Goal: Register for event/course

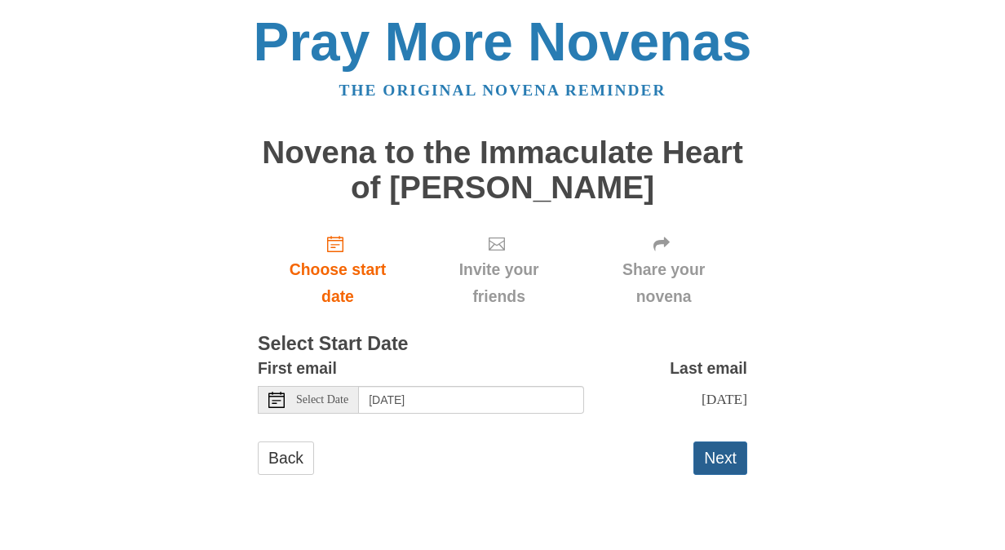
click at [732, 475] on button "Next" at bounding box center [720, 457] width 54 height 33
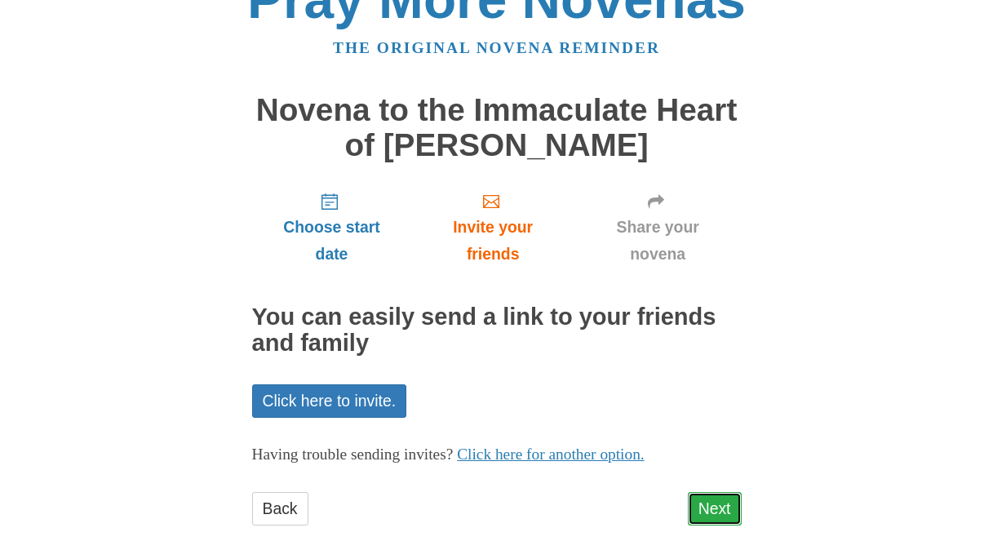
scroll to position [66, 0]
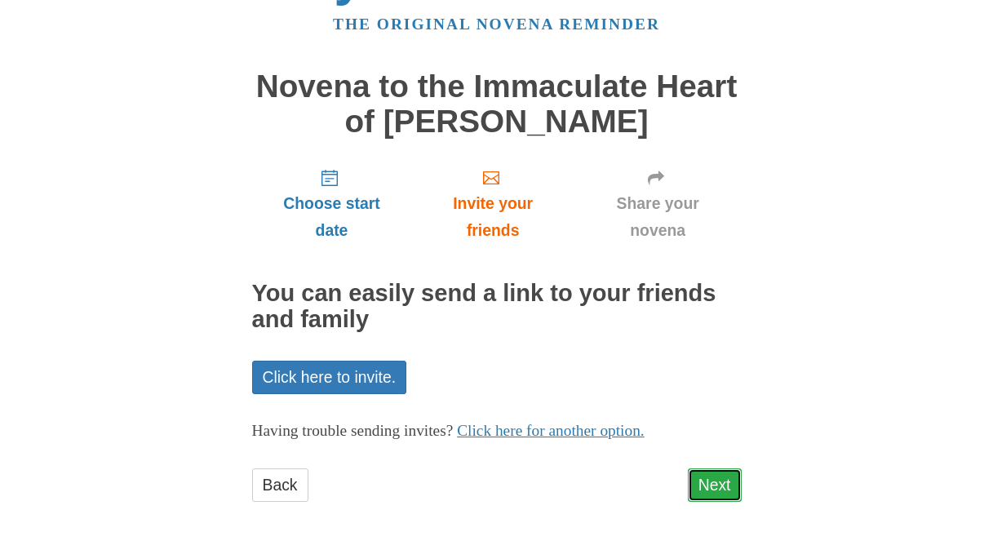
click at [728, 480] on link "Next" at bounding box center [715, 484] width 54 height 33
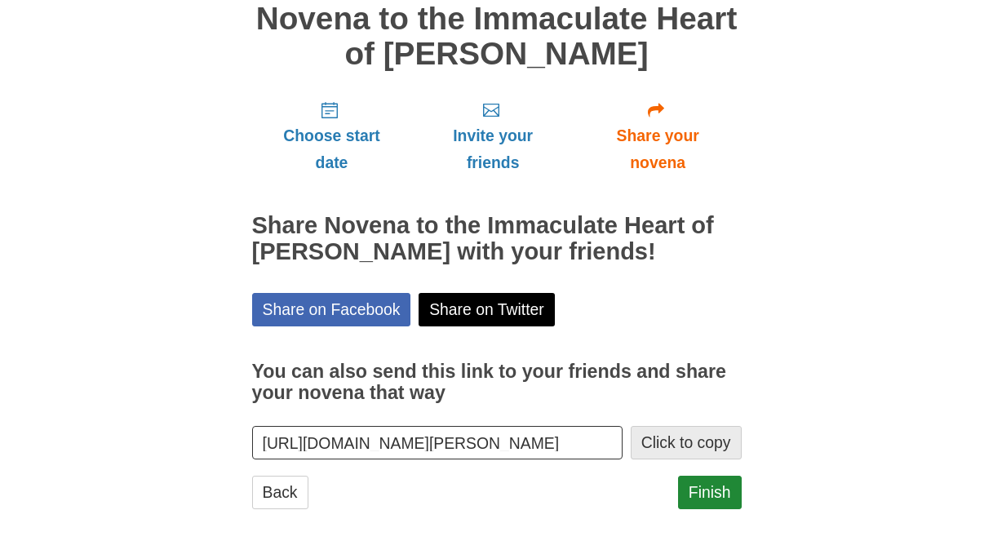
scroll to position [140, 0]
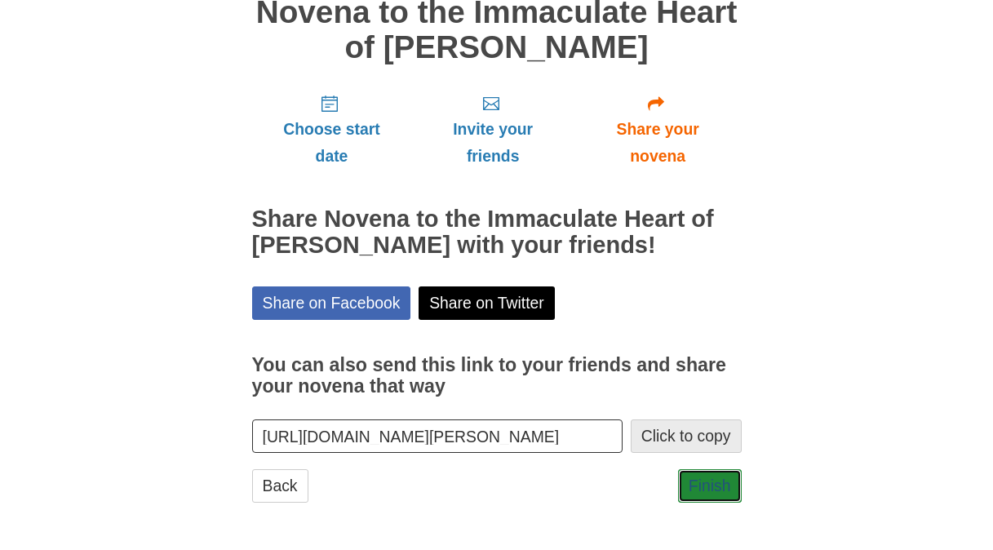
click at [729, 479] on link "Finish" at bounding box center [710, 485] width 64 height 33
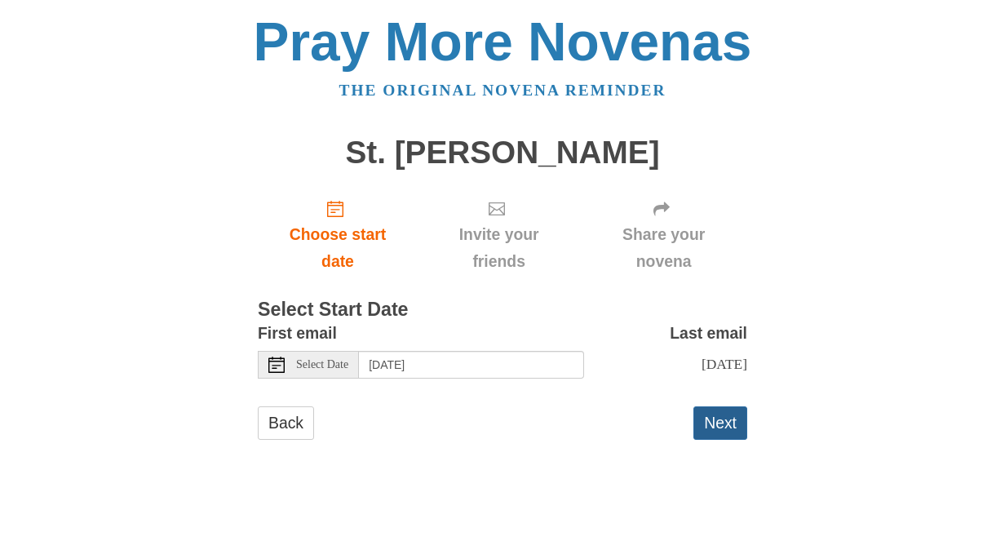
click at [715, 440] on button "Next" at bounding box center [720, 422] width 54 height 33
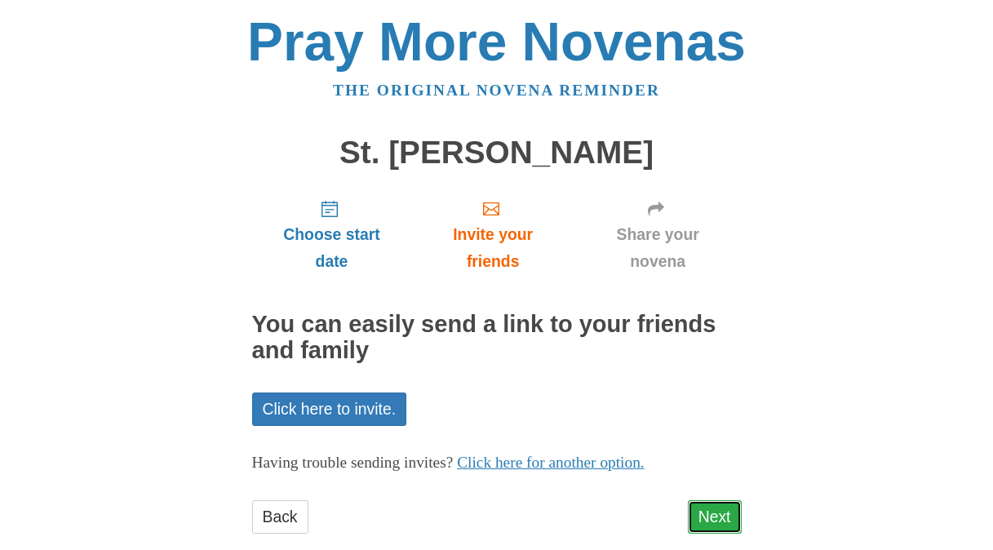
click at [725, 514] on link "Next" at bounding box center [715, 516] width 54 height 33
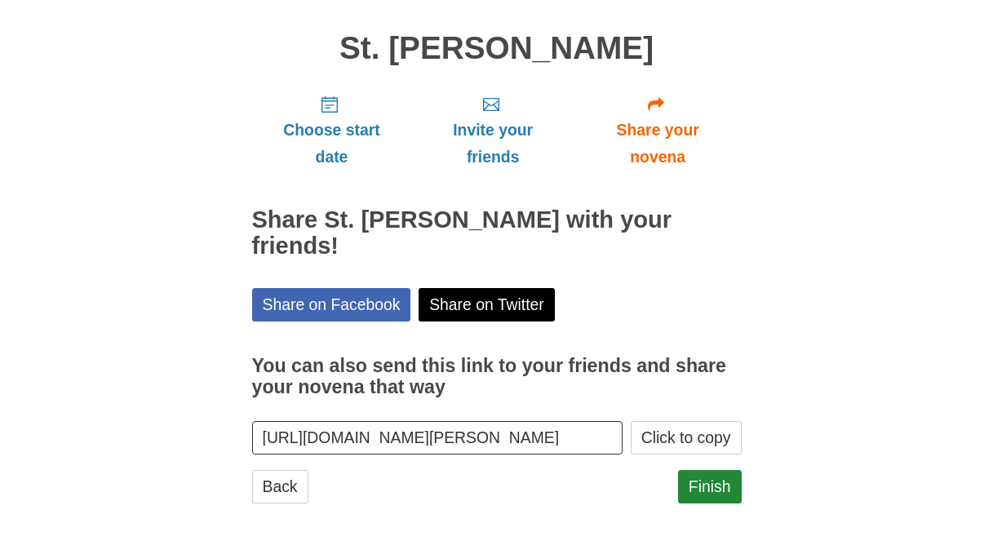
scroll to position [105, 0]
click at [707, 488] on link "Finish" at bounding box center [710, 485] width 64 height 33
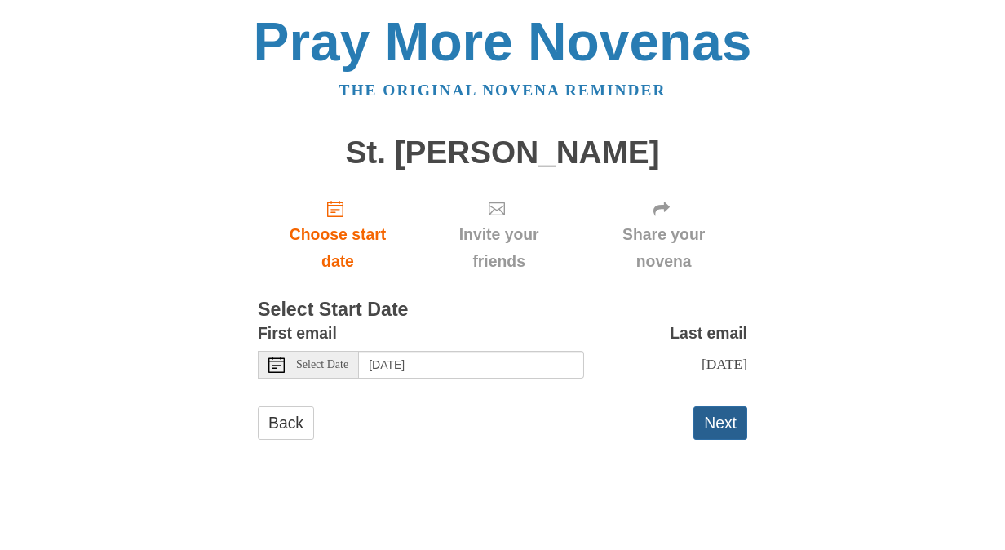
click at [736, 440] on button "Next" at bounding box center [720, 422] width 54 height 33
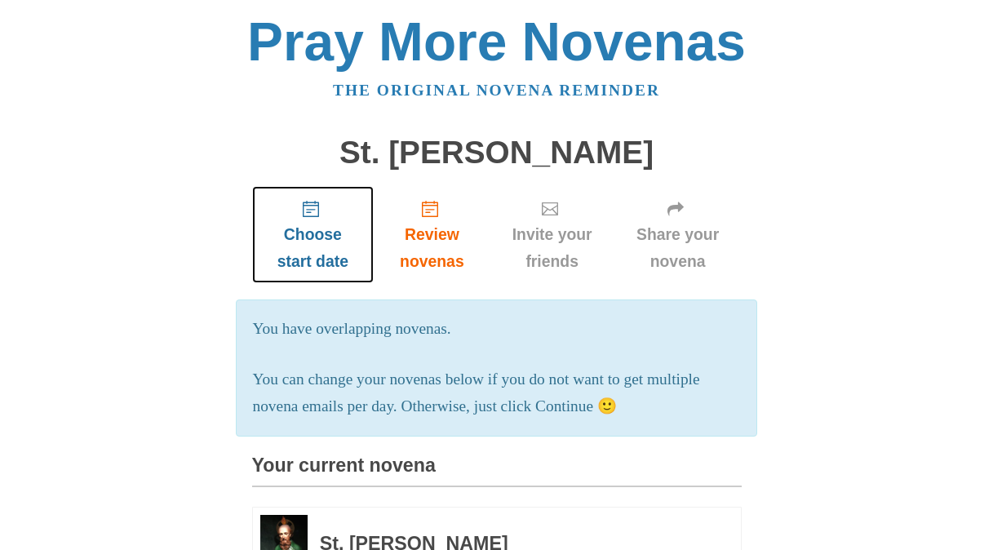
click at [314, 233] on span "Choose start date" at bounding box center [313, 248] width 90 height 54
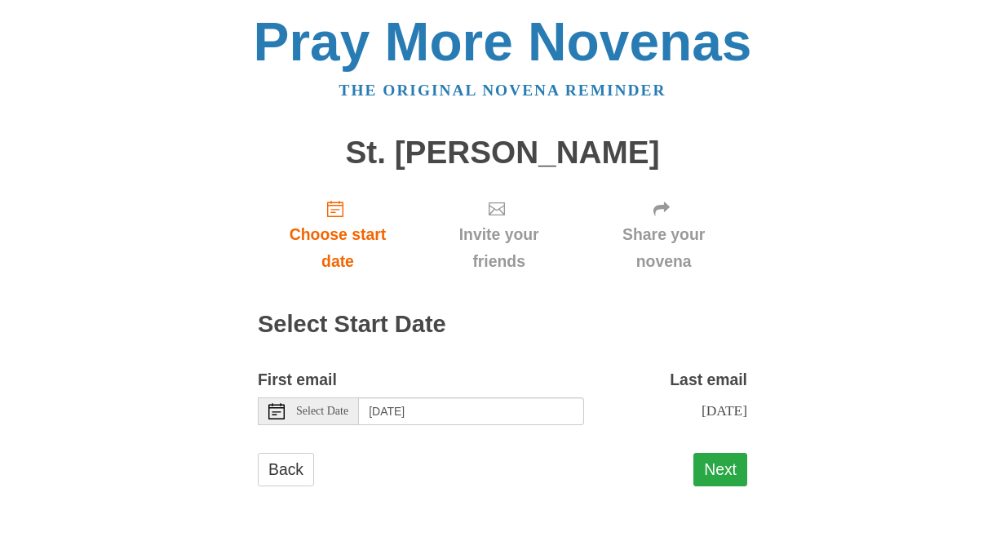
click at [725, 486] on button "Next" at bounding box center [720, 469] width 54 height 33
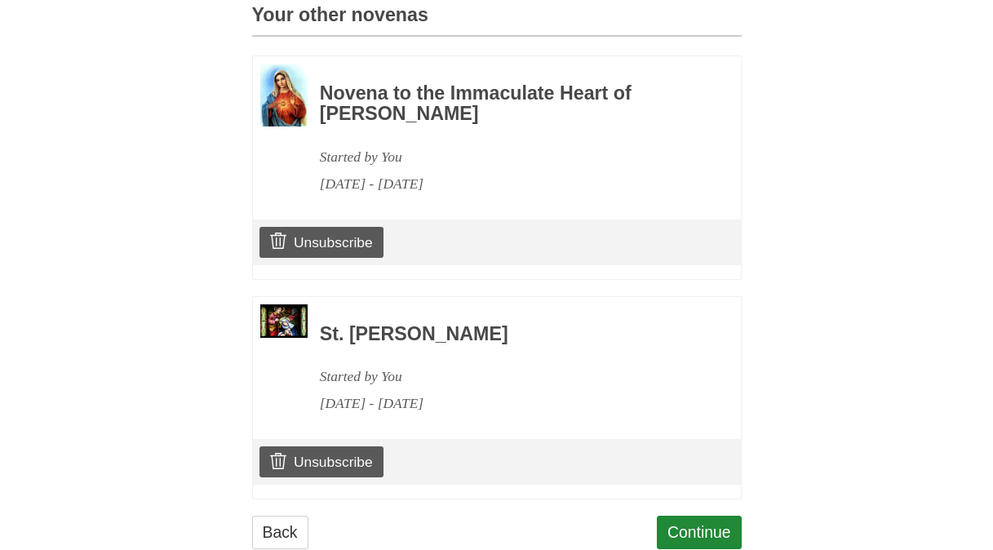
scroll to position [777, 0]
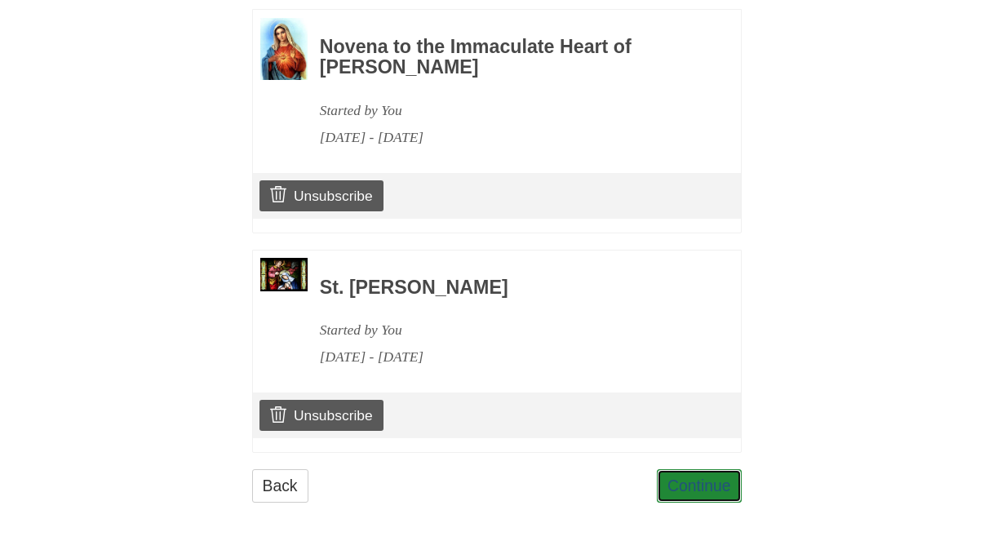
click at [720, 485] on link "Continue" at bounding box center [699, 485] width 85 height 33
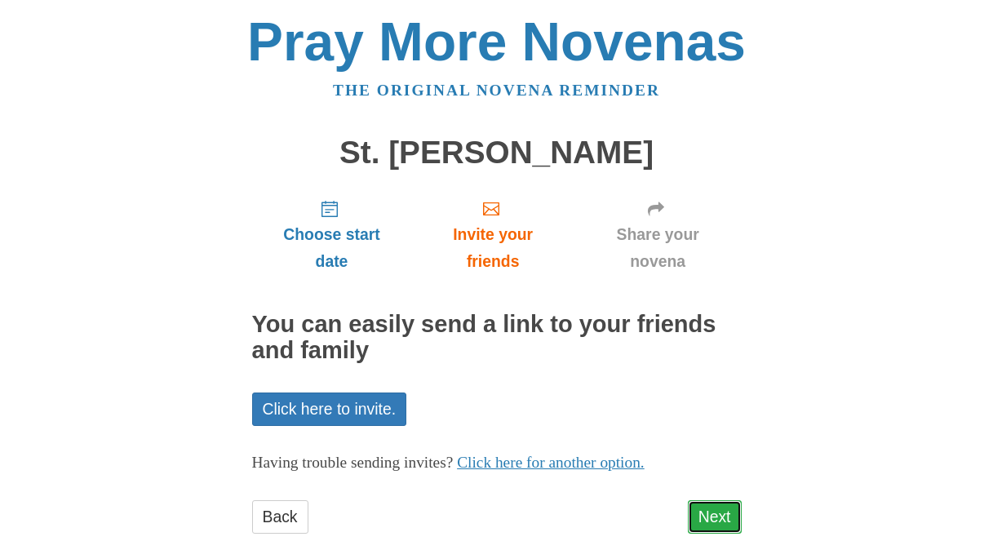
click at [714, 521] on link "Next" at bounding box center [715, 516] width 54 height 33
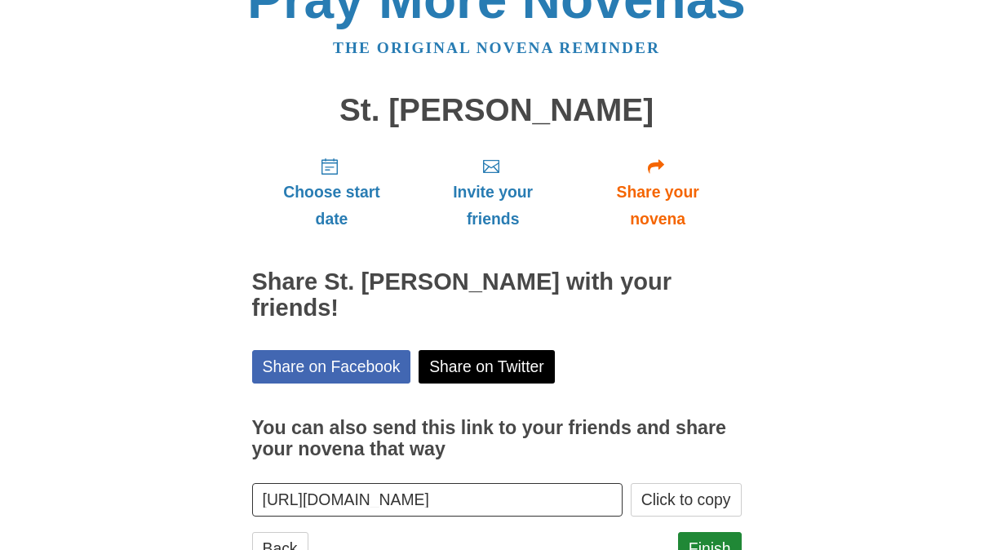
scroll to position [79, 0]
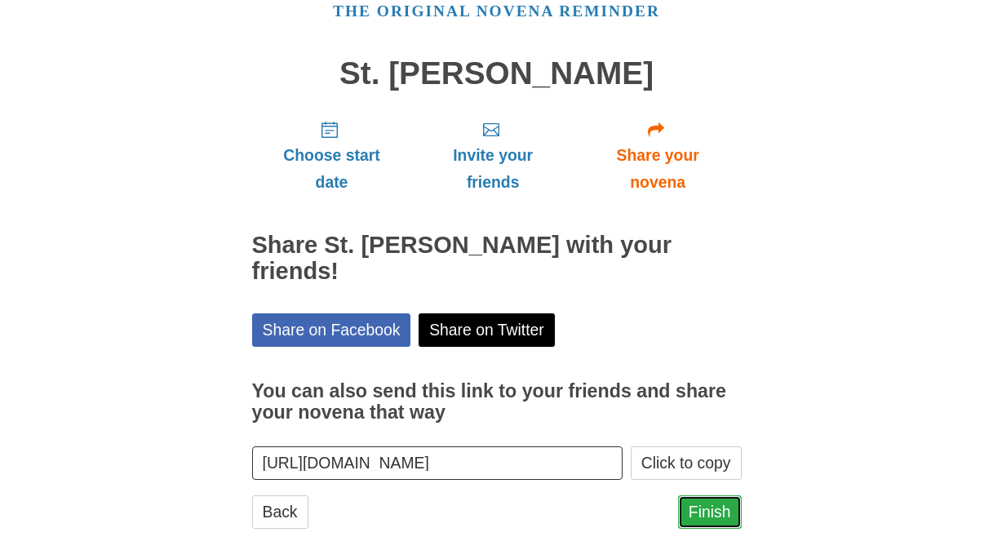
click at [715, 495] on link "Finish" at bounding box center [710, 511] width 64 height 33
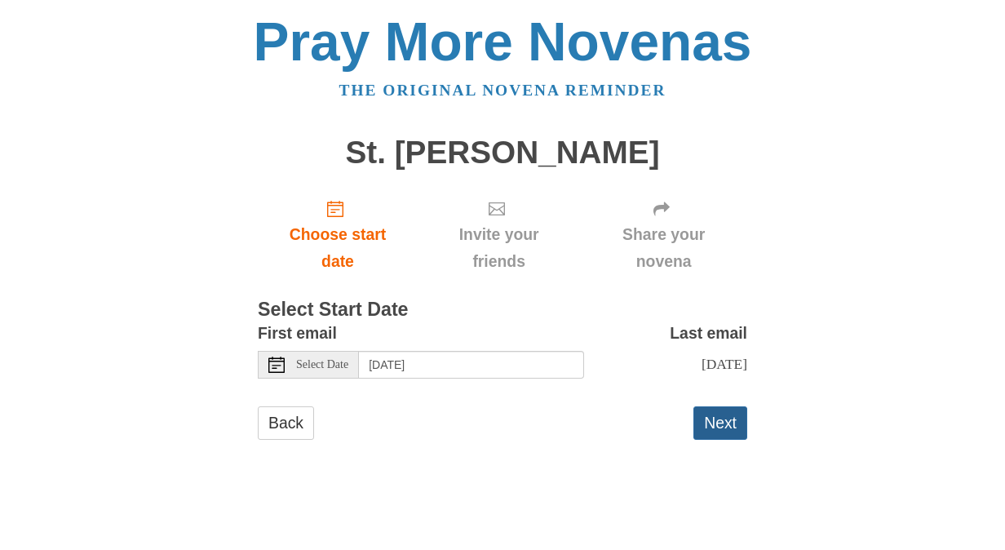
click at [726, 440] on button "Next" at bounding box center [720, 422] width 54 height 33
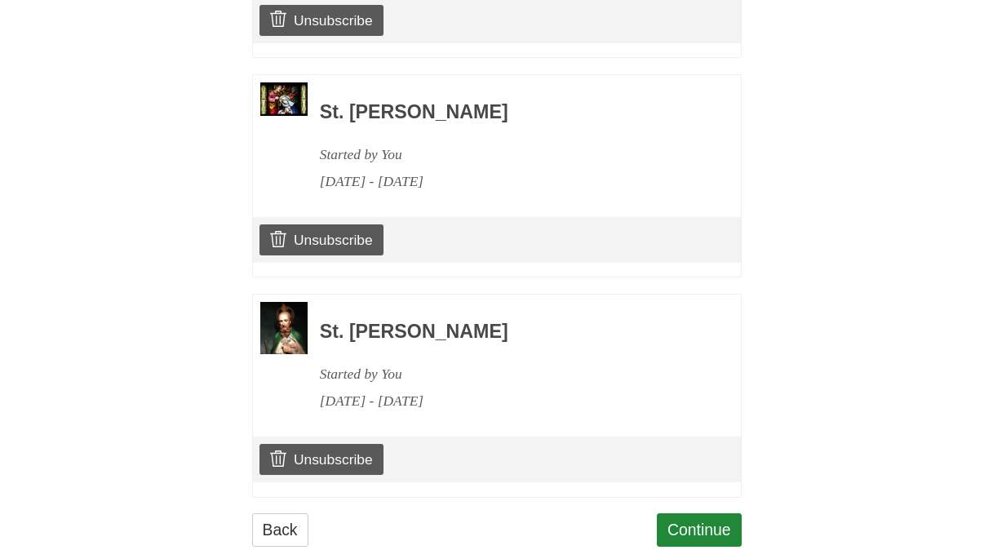
scroll to position [996, 0]
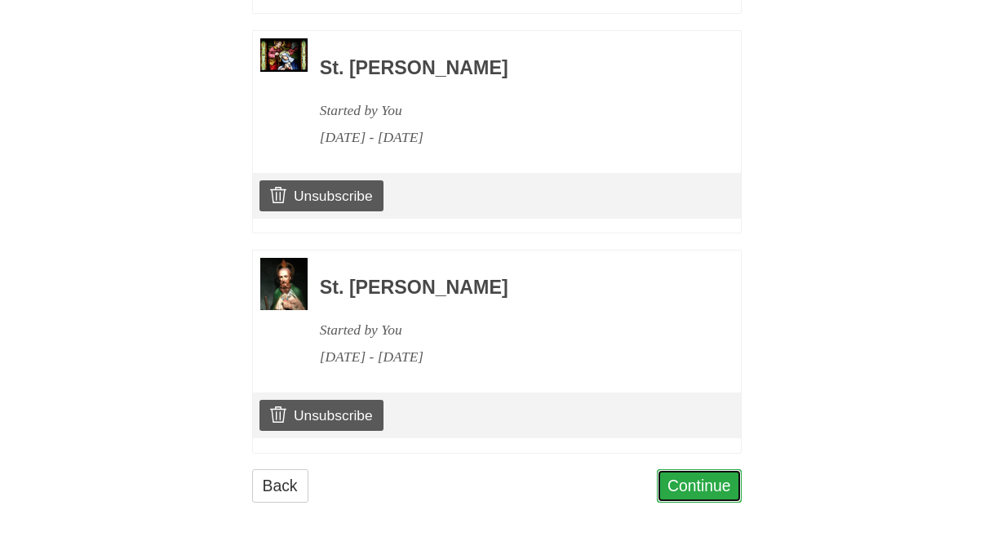
click at [723, 486] on link "Continue" at bounding box center [699, 485] width 85 height 33
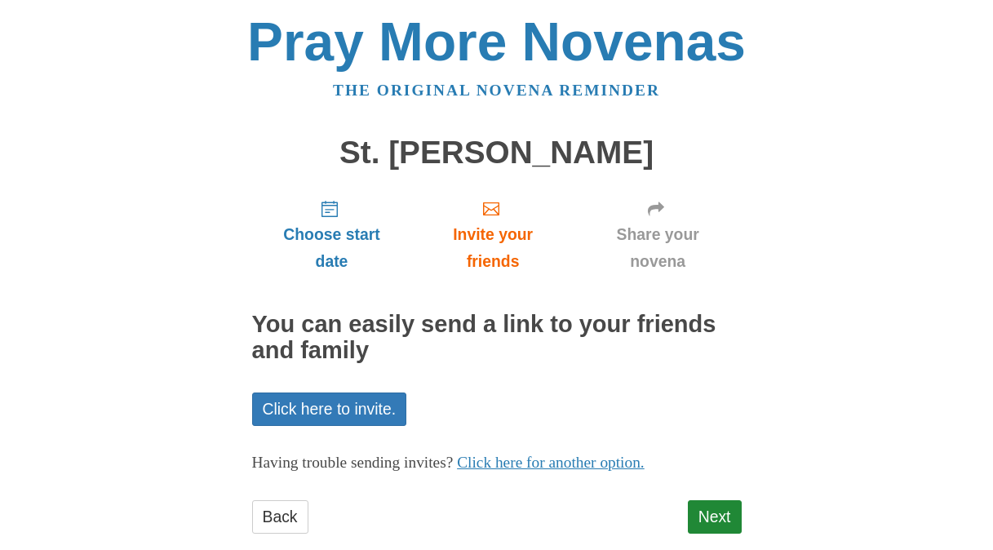
scroll to position [31, 0]
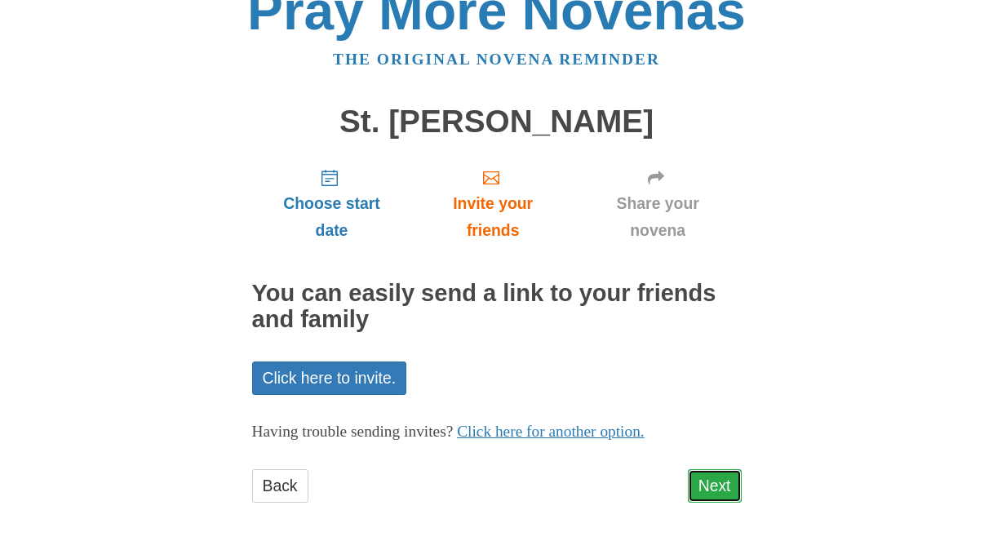
click at [716, 480] on link "Next" at bounding box center [715, 485] width 54 height 33
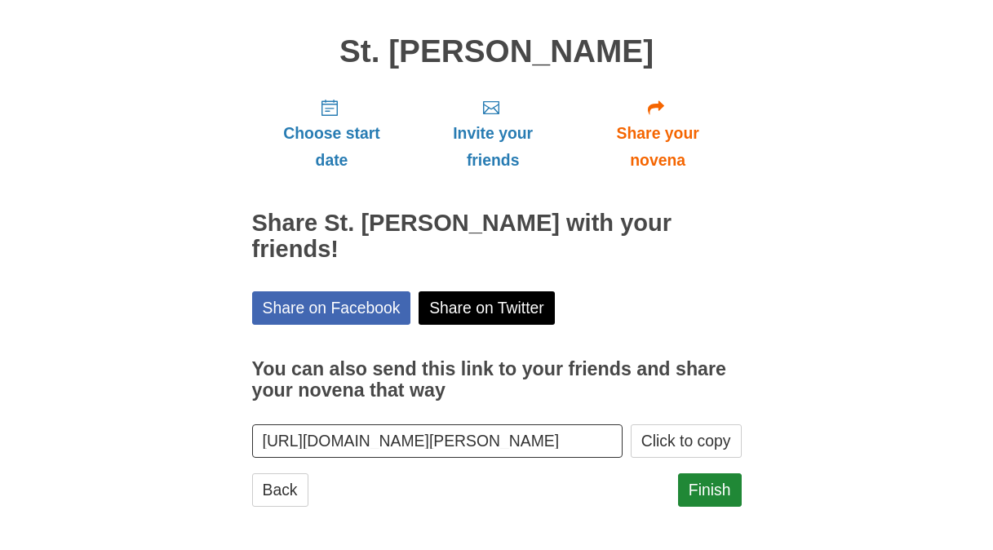
scroll to position [105, 0]
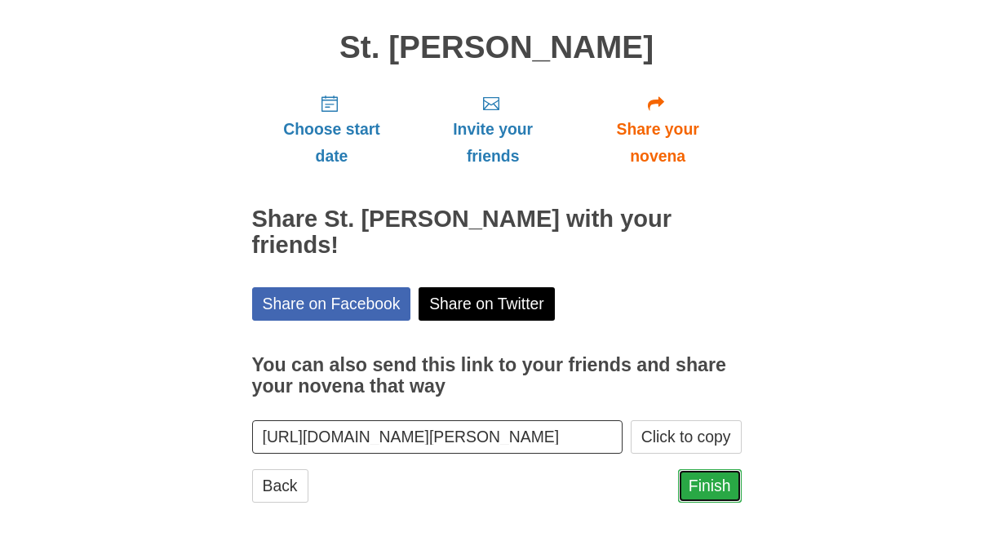
drag, startPoint x: 0, startPoint y: 0, endPoint x: 715, endPoint y: 480, distance: 861.1
click at [715, 480] on link "Finish" at bounding box center [710, 485] width 64 height 33
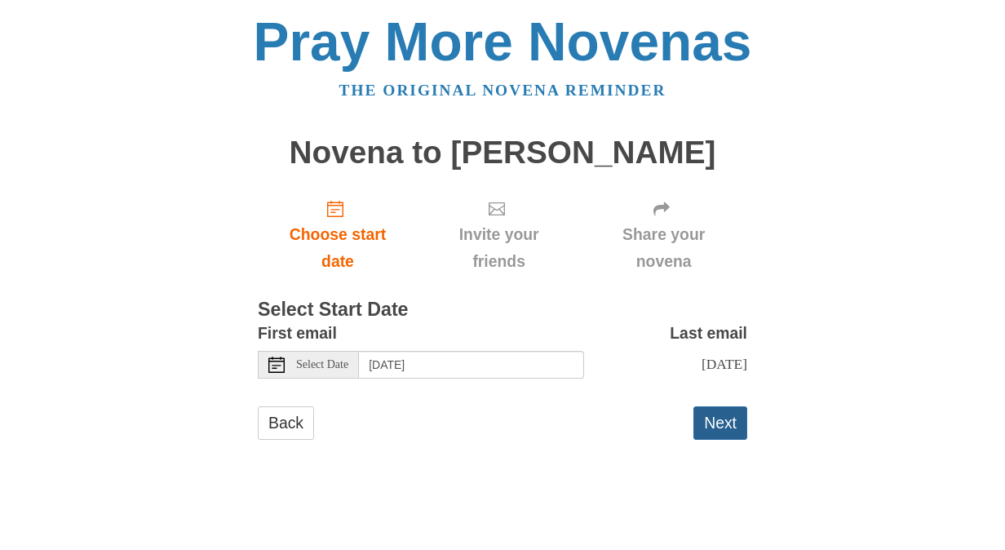
click at [728, 432] on button "Next" at bounding box center [720, 422] width 54 height 33
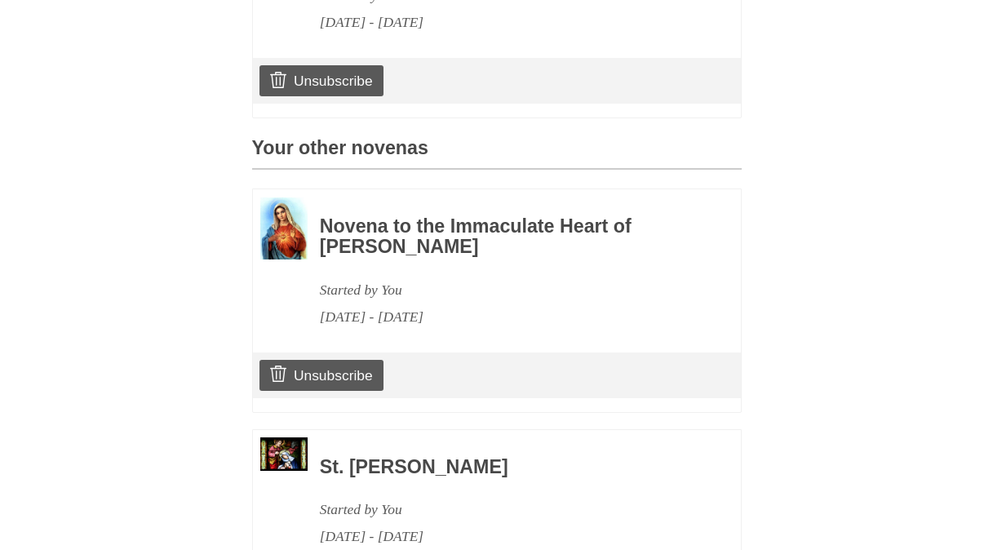
scroll to position [1216, 0]
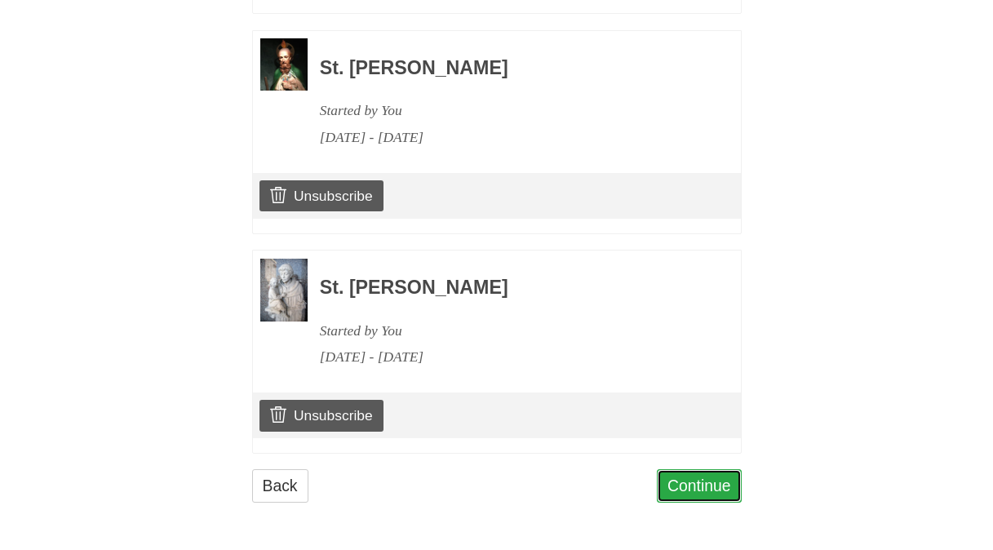
click at [721, 492] on link "Continue" at bounding box center [699, 485] width 85 height 33
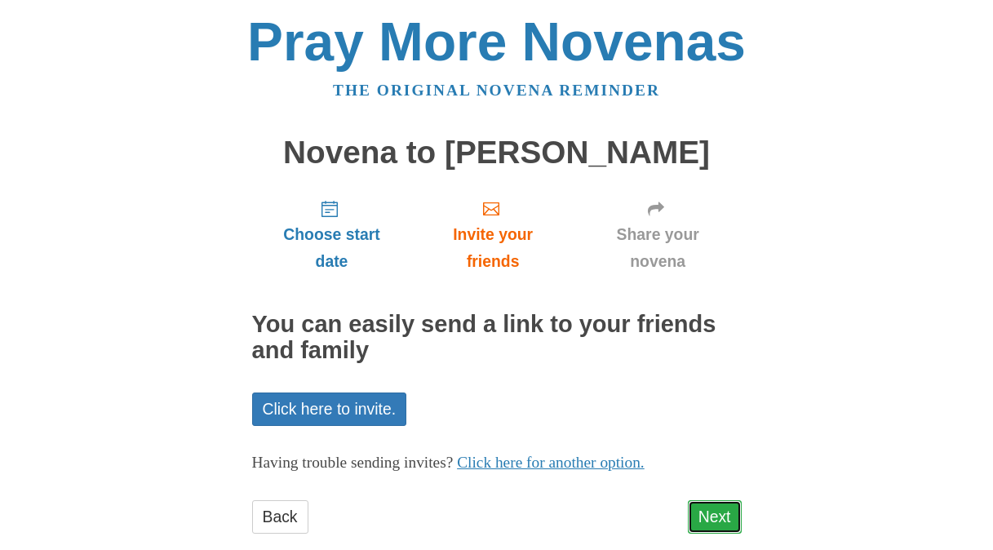
click at [728, 513] on link "Next" at bounding box center [715, 516] width 54 height 33
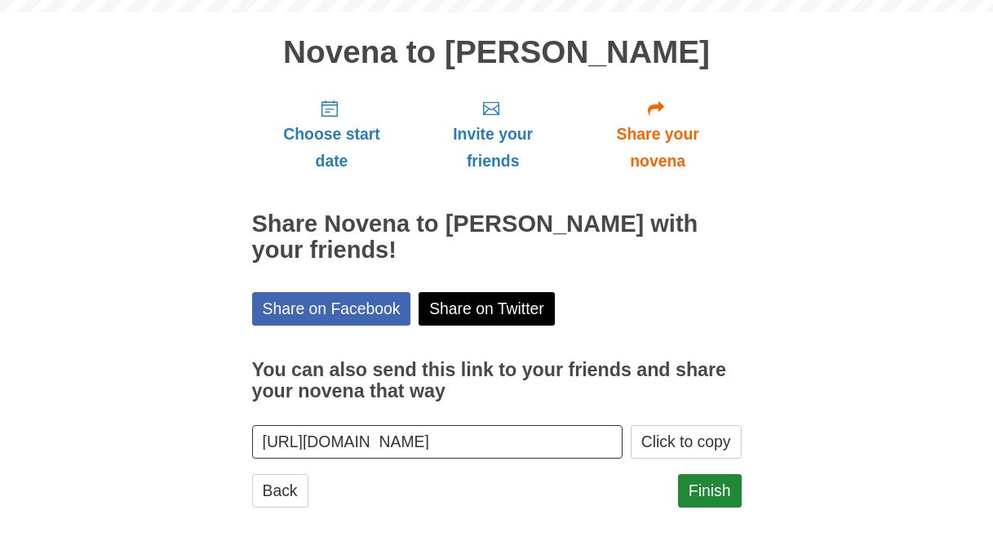
scroll to position [105, 0]
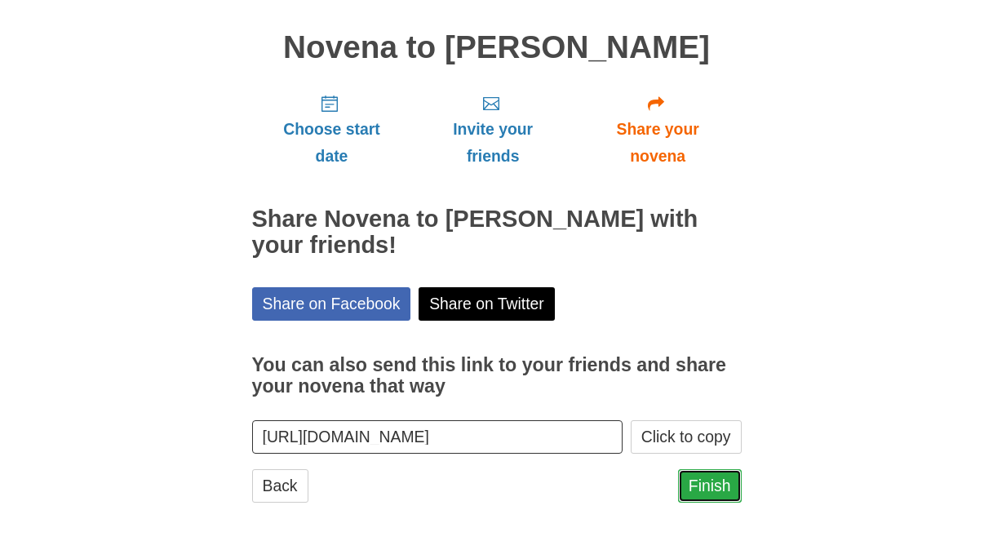
click at [718, 485] on link "Finish" at bounding box center [710, 485] width 64 height 33
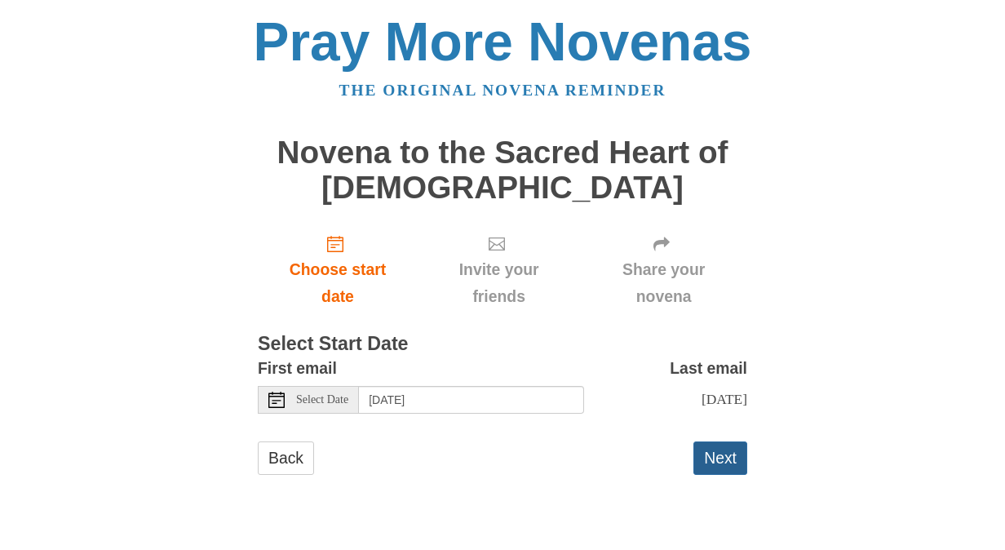
click at [724, 473] on button "Next" at bounding box center [720, 457] width 54 height 33
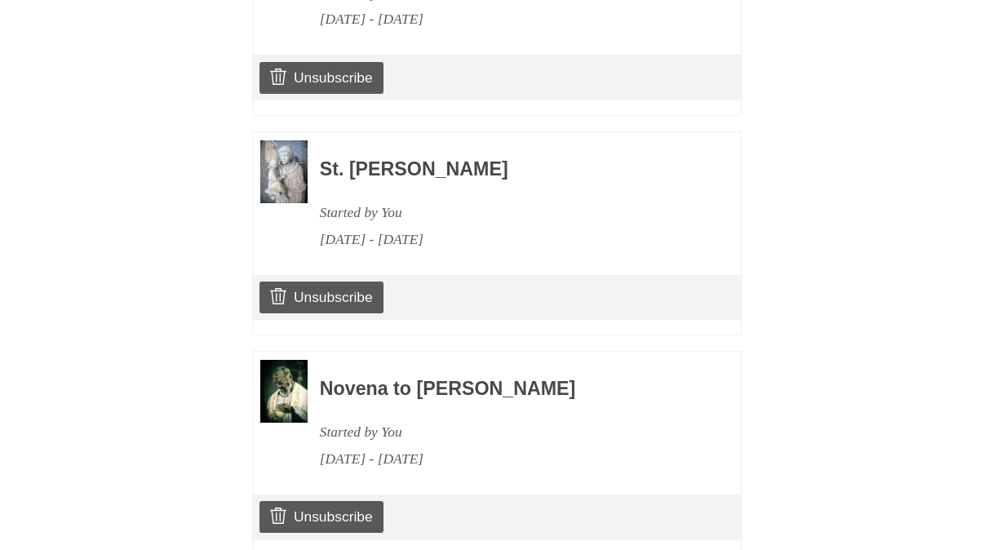
scroll to position [1470, 0]
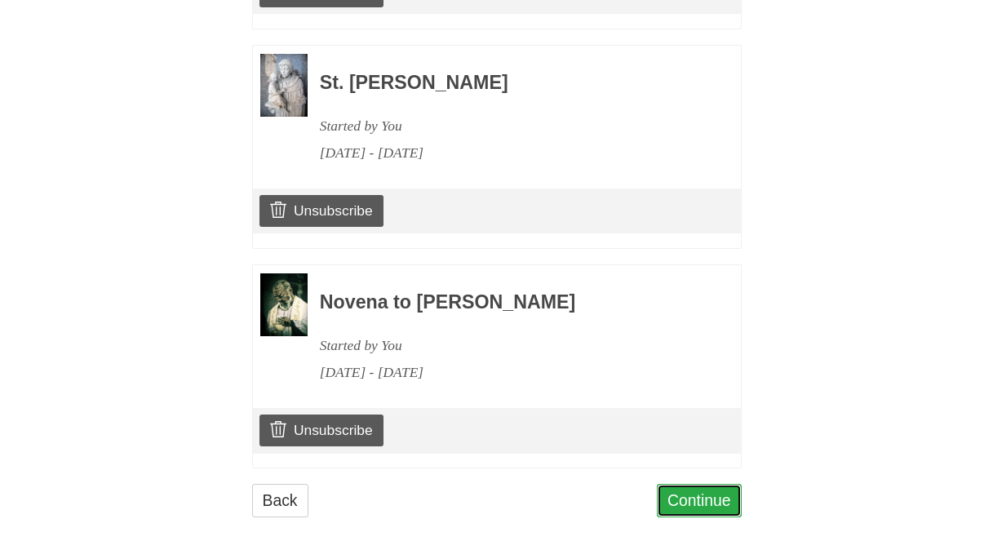
click at [734, 488] on link "Continue" at bounding box center [699, 500] width 85 height 33
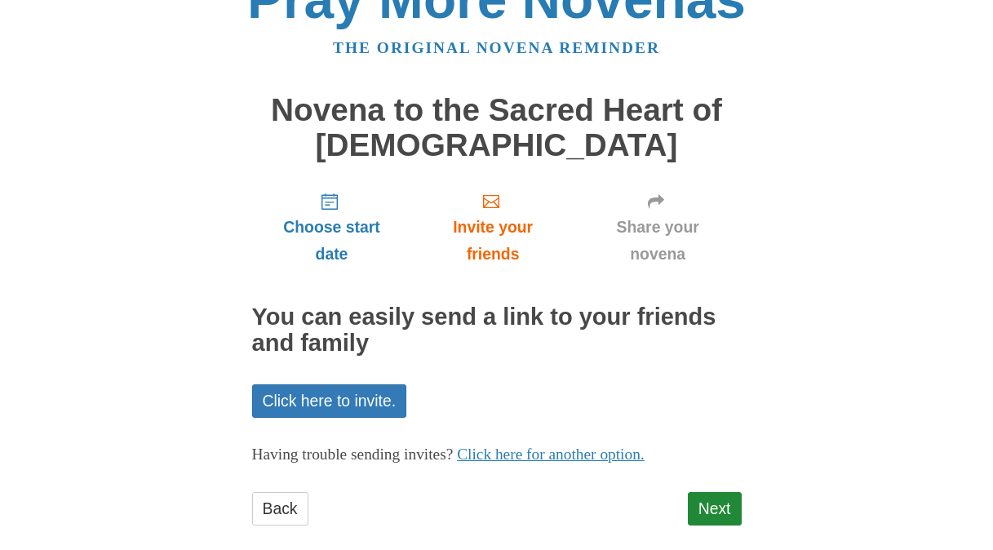
scroll to position [66, 0]
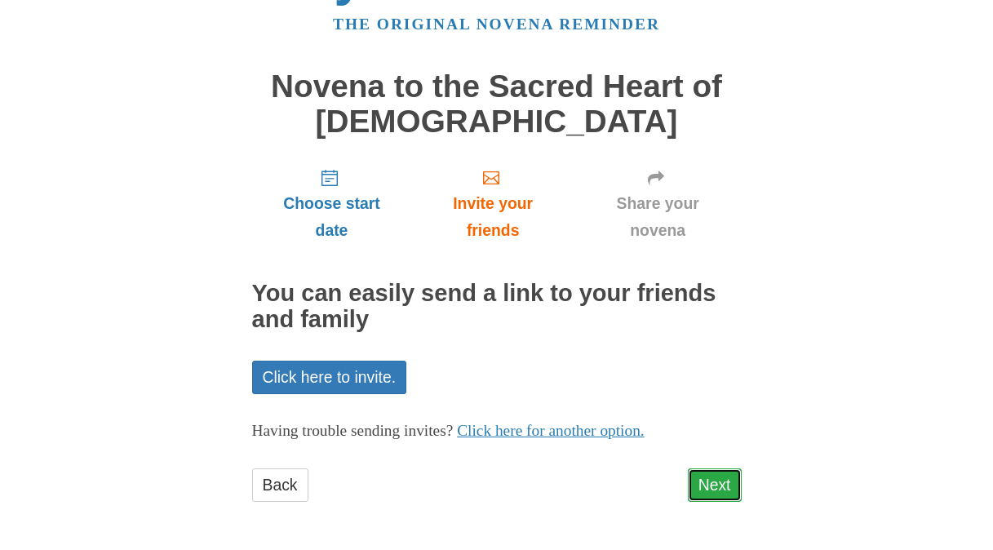
click at [712, 486] on link "Next" at bounding box center [715, 484] width 54 height 33
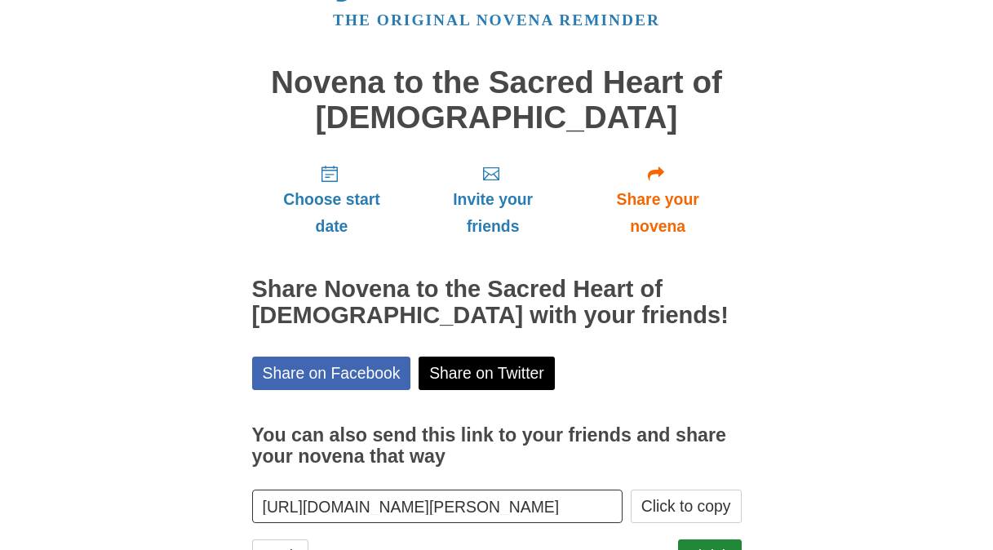
scroll to position [140, 0]
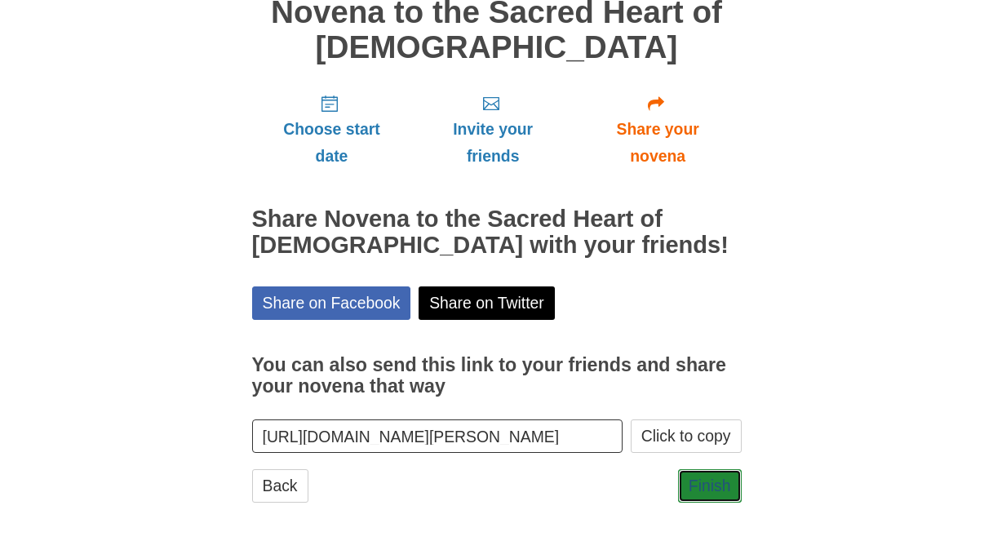
click at [712, 485] on link "Finish" at bounding box center [710, 485] width 64 height 33
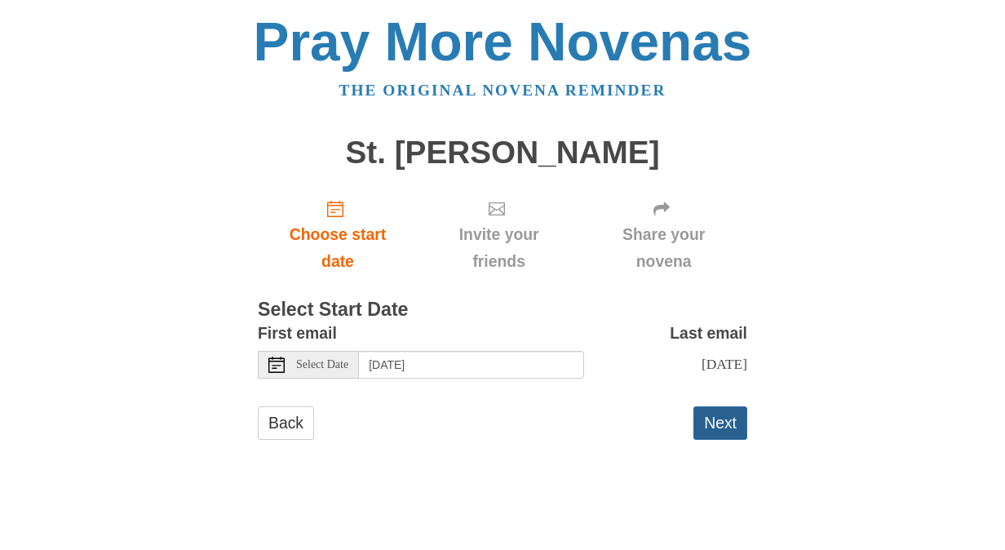
click at [719, 440] on button "Next" at bounding box center [720, 422] width 54 height 33
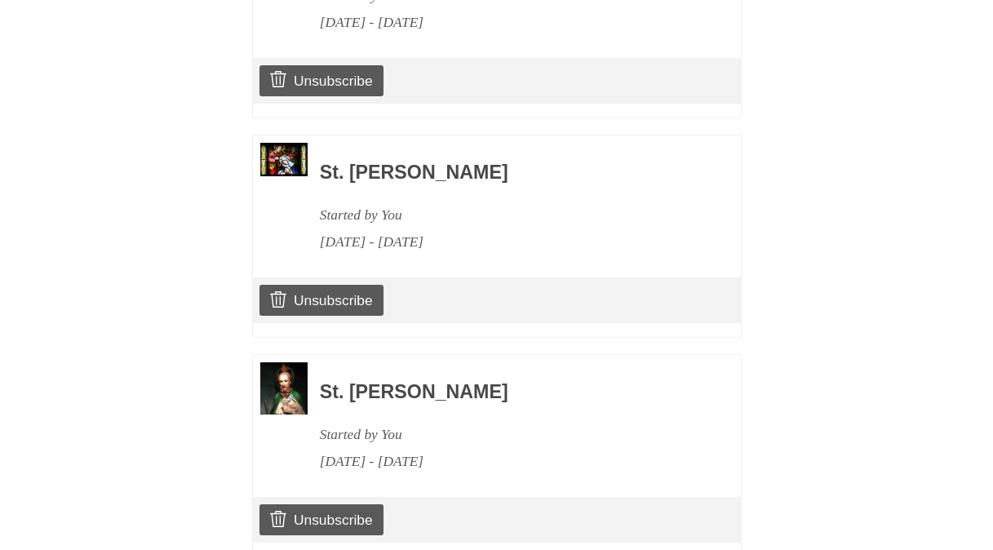
scroll to position [1655, 0]
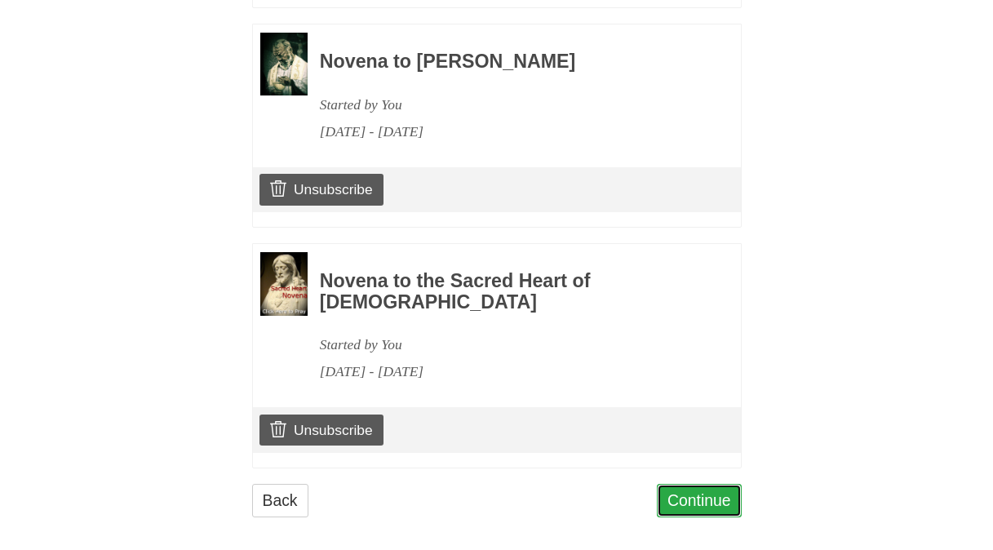
click at [695, 484] on link "Continue" at bounding box center [699, 500] width 85 height 33
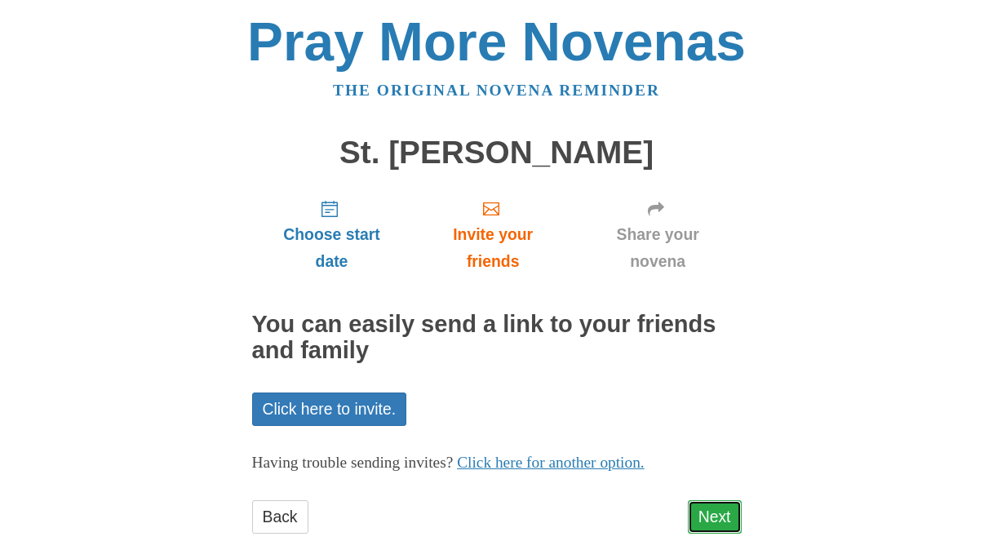
click at [711, 507] on link "Next" at bounding box center [715, 516] width 54 height 33
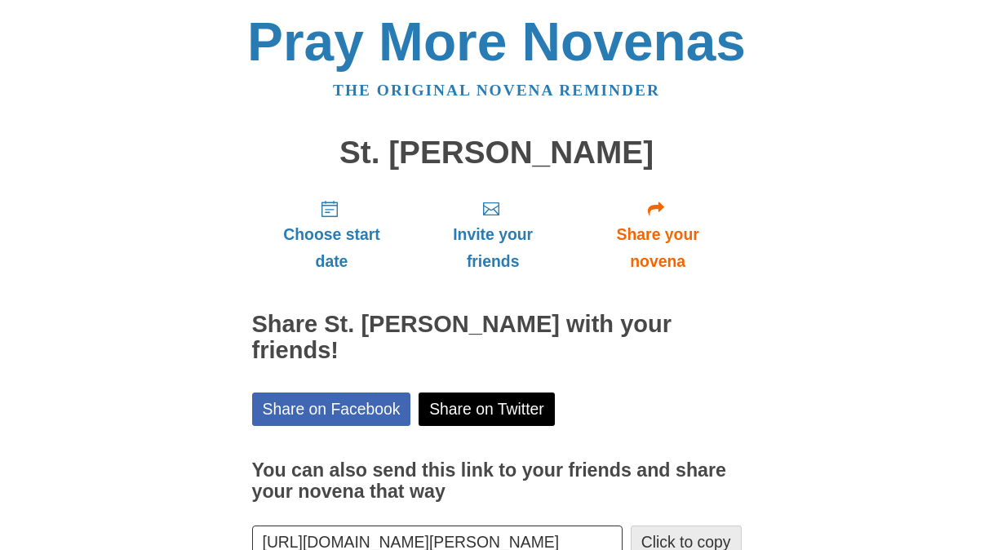
scroll to position [79, 0]
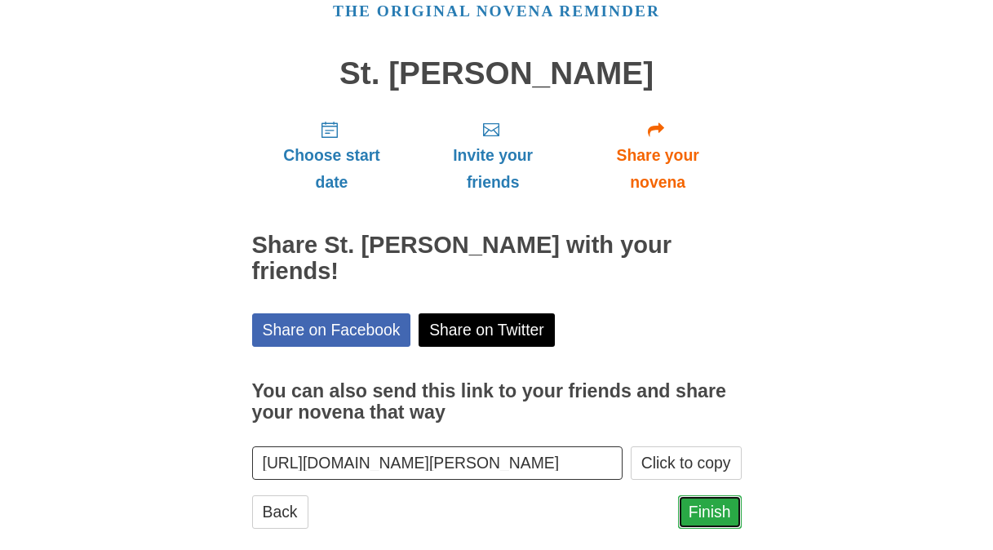
click at [712, 495] on link "Finish" at bounding box center [710, 511] width 64 height 33
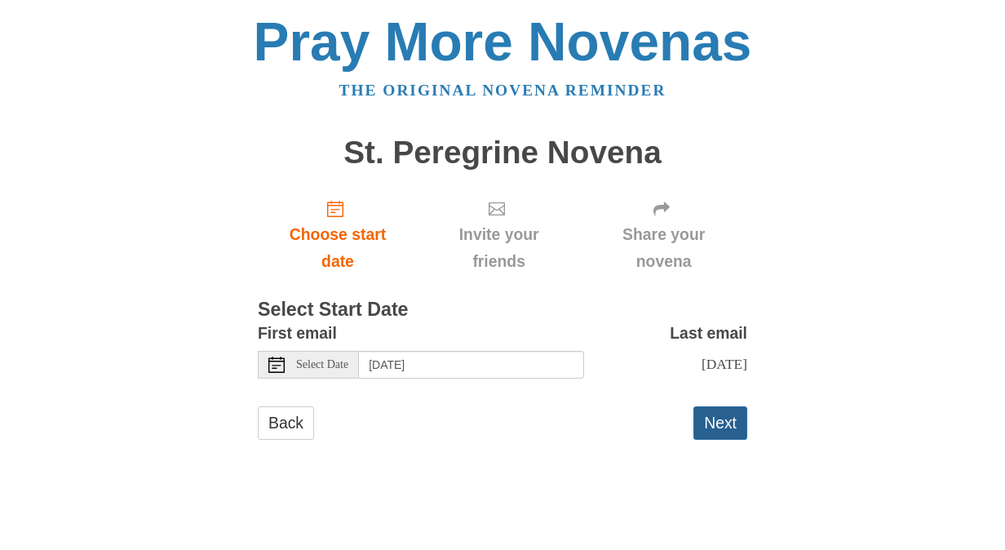
click at [708, 436] on button "Next" at bounding box center [720, 422] width 54 height 33
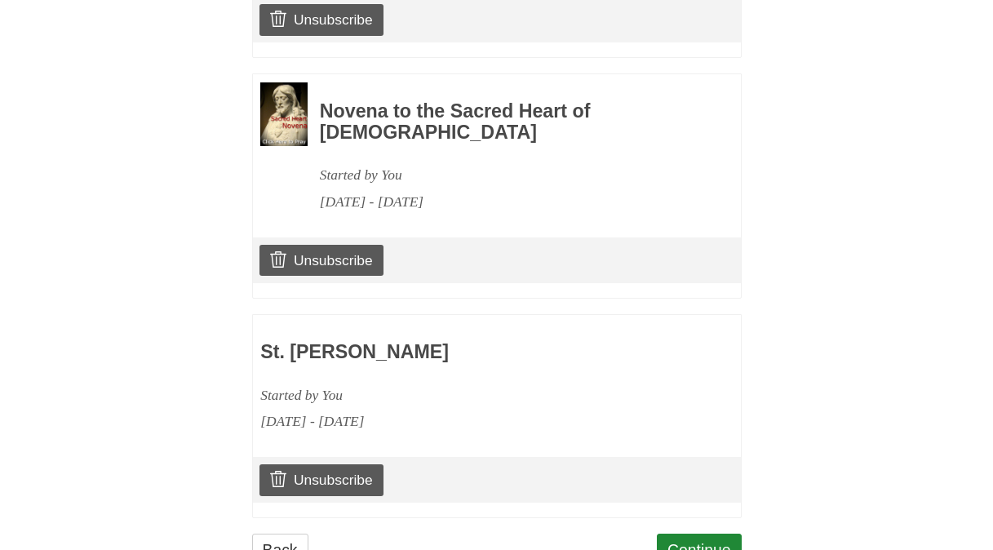
scroll to position [1875, 0]
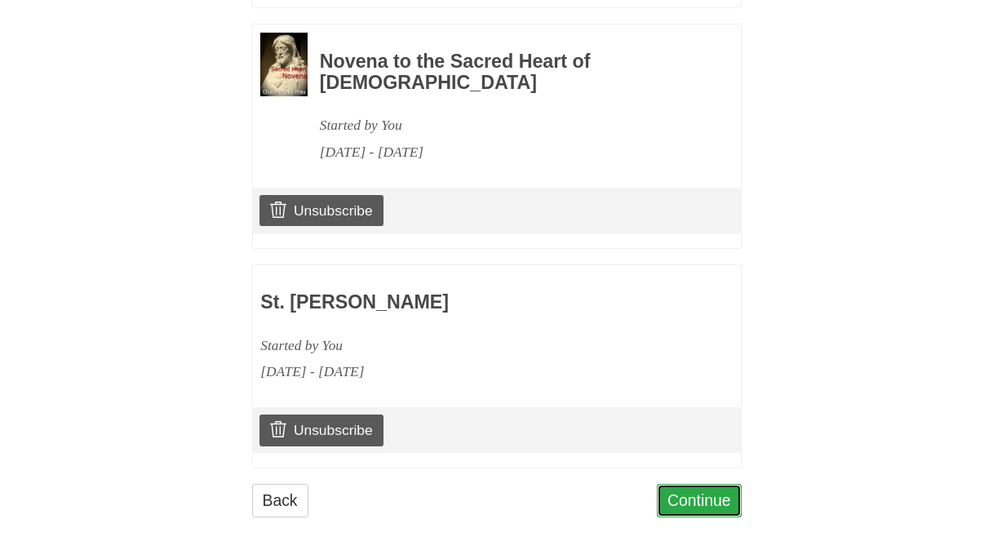
click at [725, 490] on link "Continue" at bounding box center [699, 500] width 85 height 33
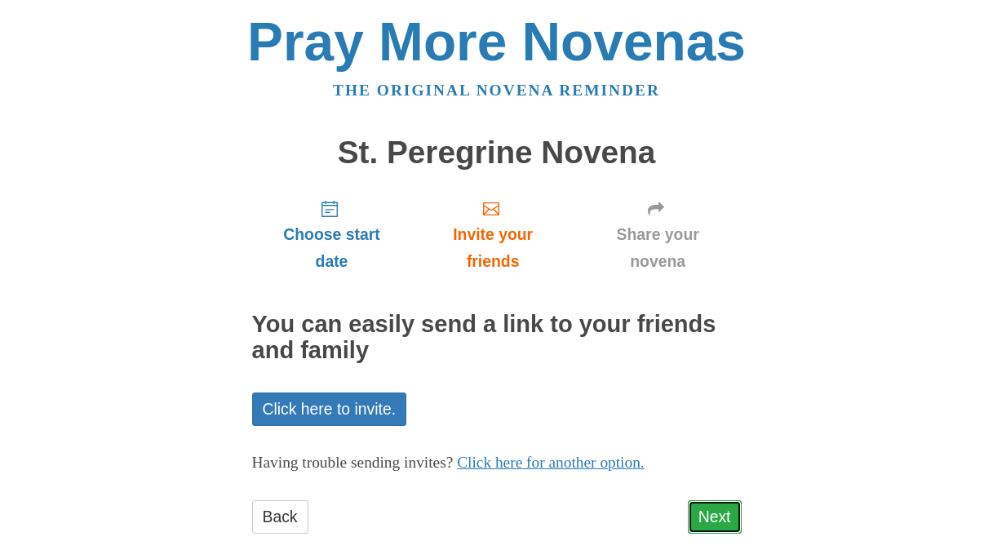
click at [723, 520] on link "Next" at bounding box center [715, 516] width 54 height 33
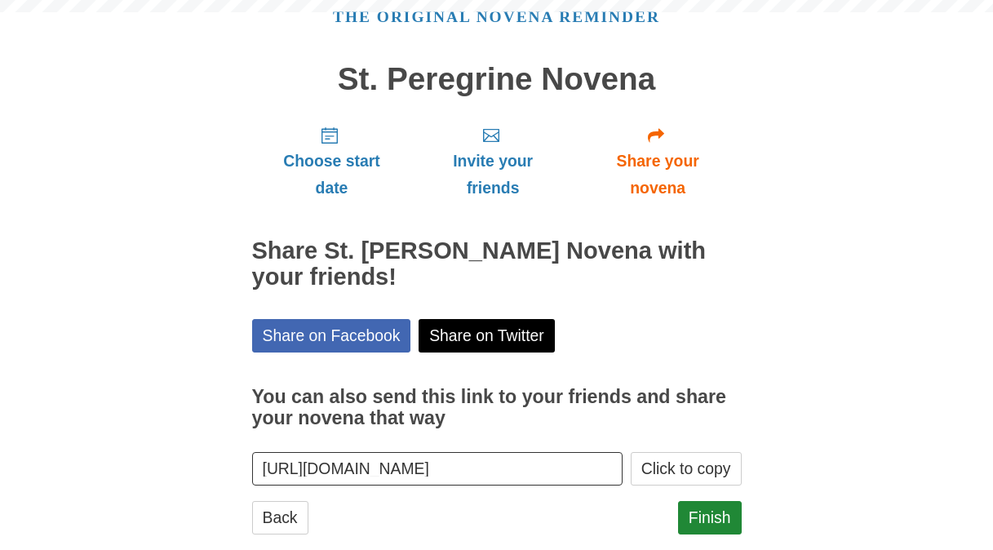
scroll to position [105, 0]
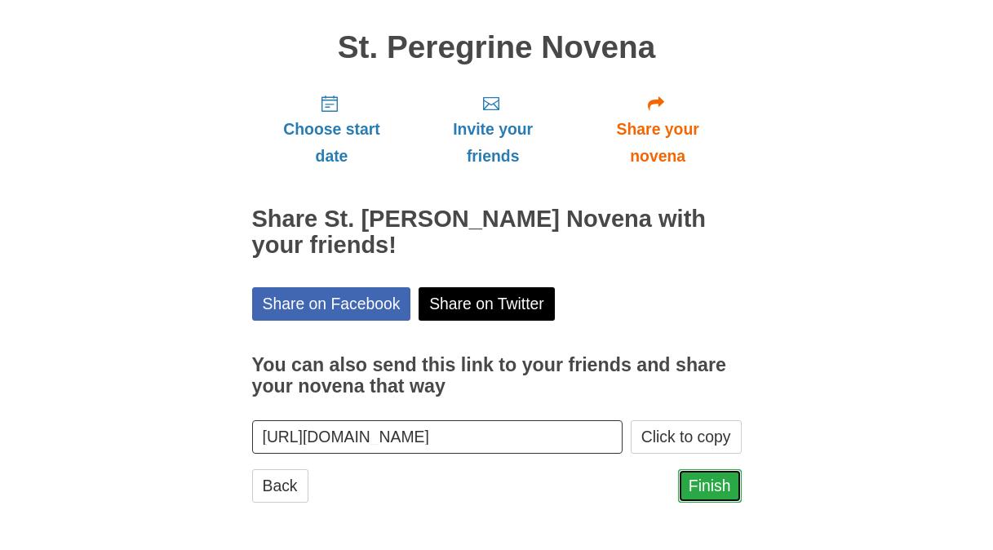
click at [720, 487] on link "Finish" at bounding box center [710, 485] width 64 height 33
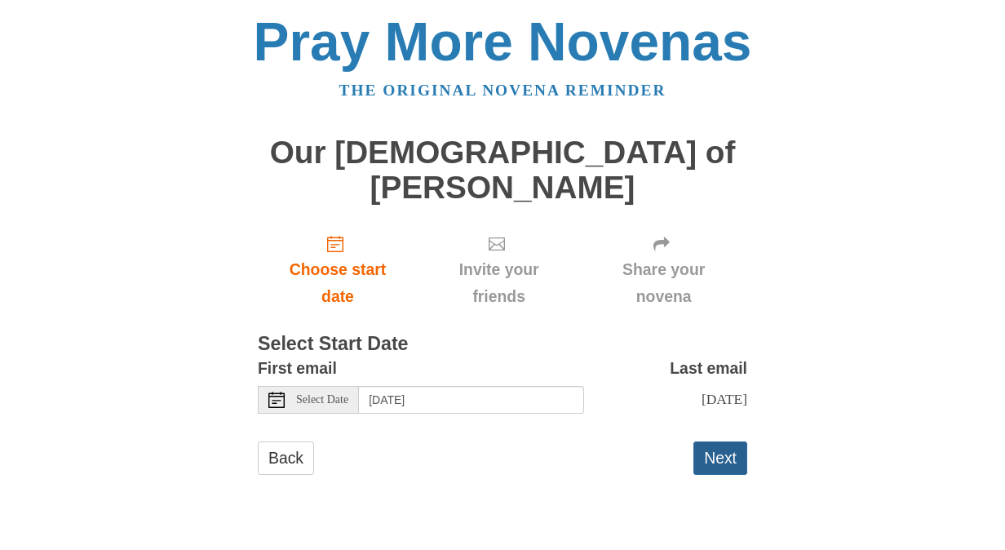
click at [733, 441] on button "Next" at bounding box center [720, 457] width 54 height 33
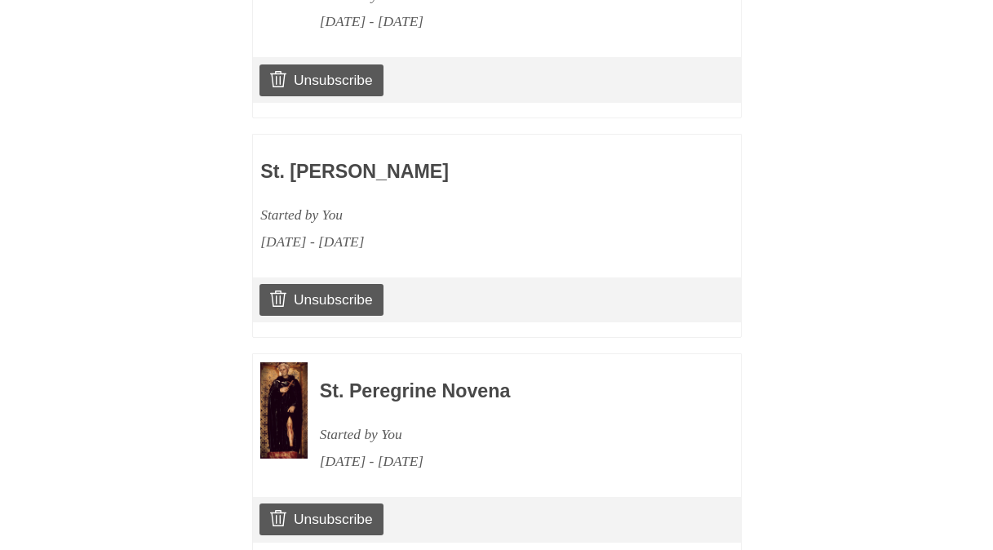
scroll to position [2094, 0]
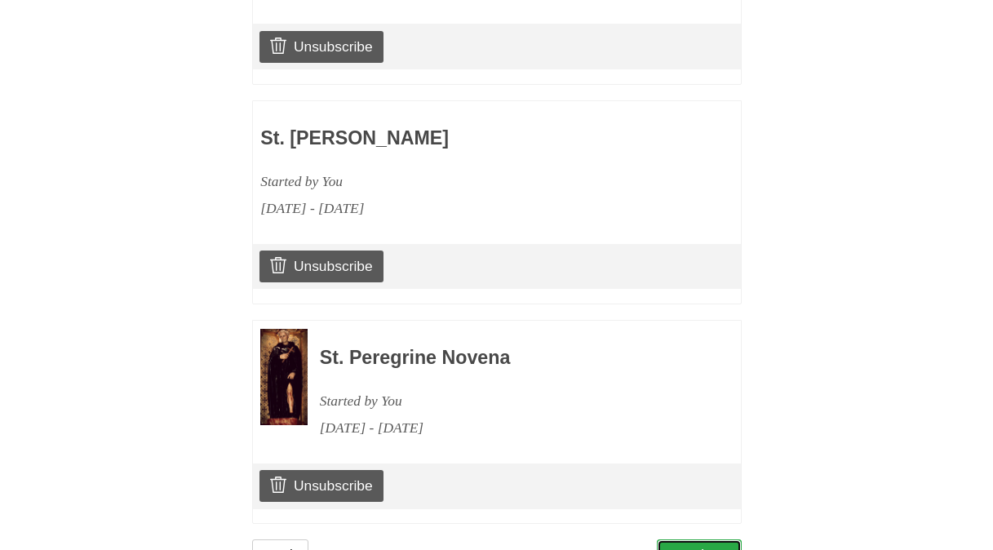
click at [703, 539] on link "Continue" at bounding box center [699, 555] width 85 height 33
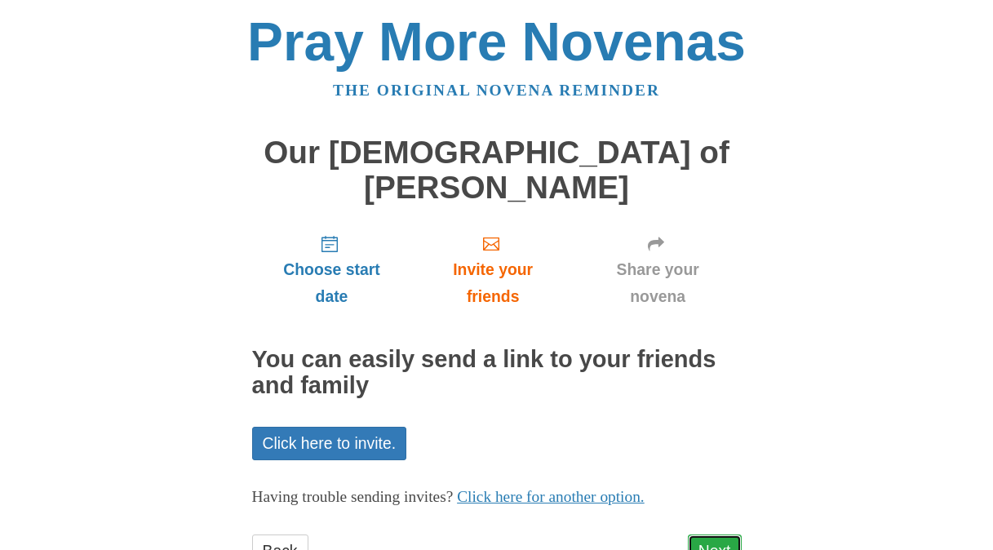
click at [728, 534] on link "Next" at bounding box center [715, 550] width 54 height 33
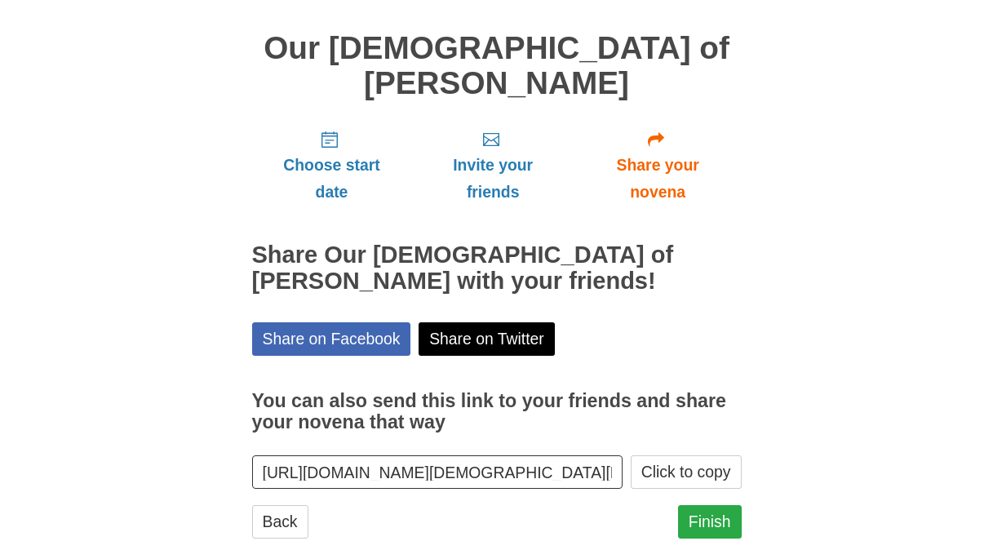
scroll to position [105, 0]
click at [711, 469] on div "Choose start date Invite your friends Share your novena Share Our [DEMOGRAPHIC_…" at bounding box center [496, 334] width 489 height 437
click at [711, 504] on link "Finish" at bounding box center [710, 520] width 64 height 33
